Goal: Find specific page/section: Find specific page/section

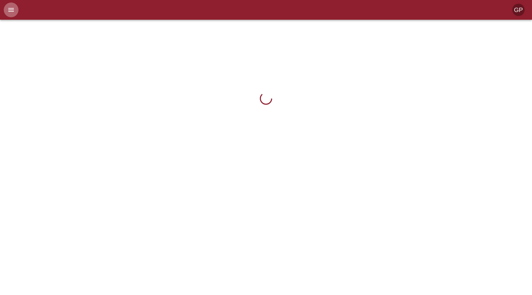
click at [14, 13] on icon "menu" at bounding box center [10, 9] width 7 height 7
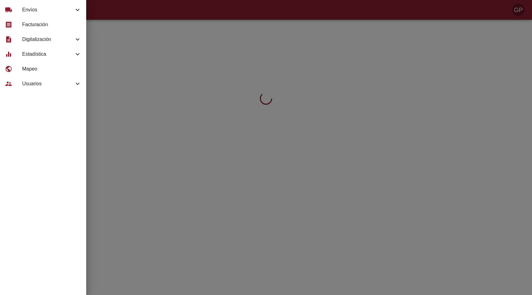
click at [61, 39] on span "Digitalización" at bounding box center [48, 39] width 52 height 7
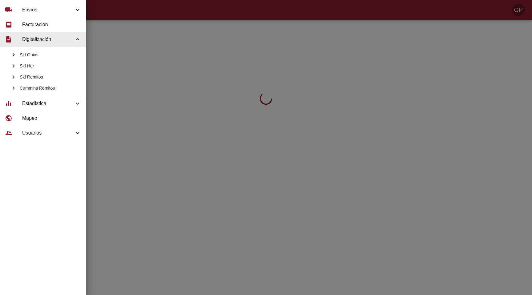
click at [29, 77] on span "Skf Remitos" at bounding box center [51, 77] width 62 height 6
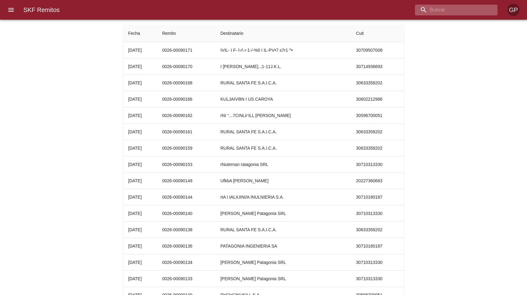
click at [457, 9] on input "buscar" at bounding box center [451, 10] width 72 height 11
type input "[DATE]"
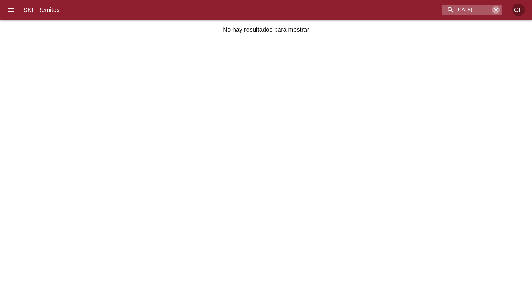
click at [496, 8] on icon "button" at bounding box center [496, 10] width 6 height 6
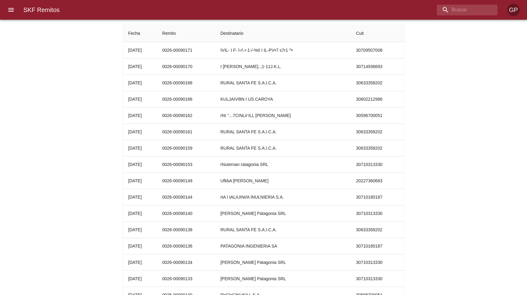
click at [433, 15] on div "SKF Remitos GP" at bounding box center [263, 10] width 527 height 20
click at [450, 10] on input "buscar" at bounding box center [451, 10] width 72 height 11
type input "RURAL"
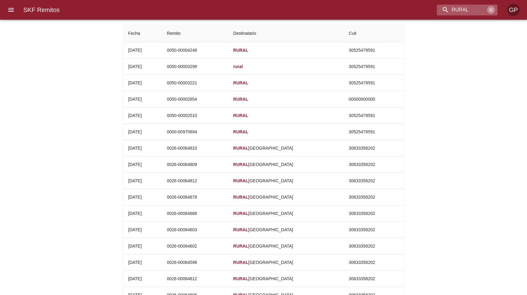
click at [494, 11] on icon "button" at bounding box center [491, 10] width 6 height 6
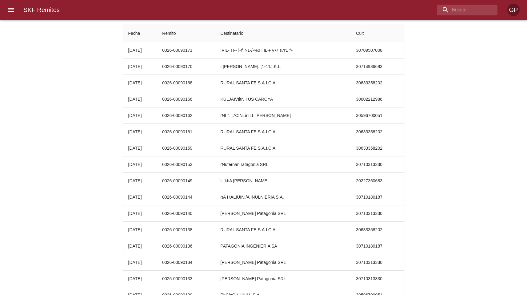
click at [479, 108] on div "SKF Remitos Fecha Remito Destinatario Cuit [DATE] 0026-00090171 IVIL- I F- l-r\…" at bounding box center [263, 251] width 527 height 452
click at [86, 119] on div "SKF Remitos Fecha Remito Destinatario Cuit [DATE] 0026-00090171 IVIL- I F- l-r\…" at bounding box center [263, 251] width 527 height 452
